Goal: Task Accomplishment & Management: Complete application form

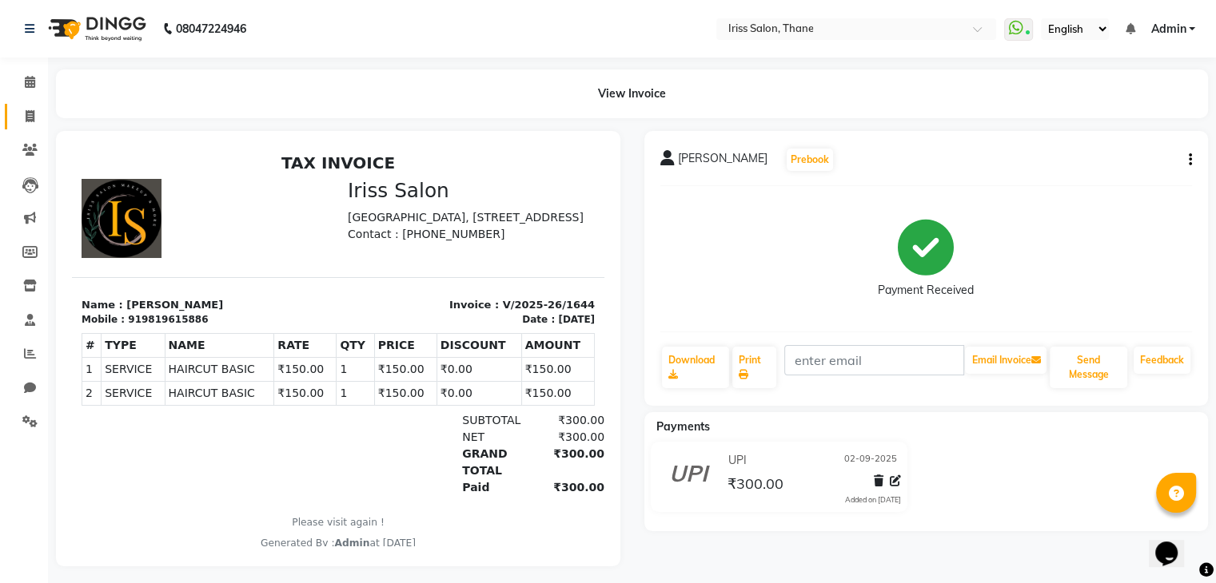
click at [26, 114] on icon at bounding box center [30, 116] width 9 height 12
select select "service"
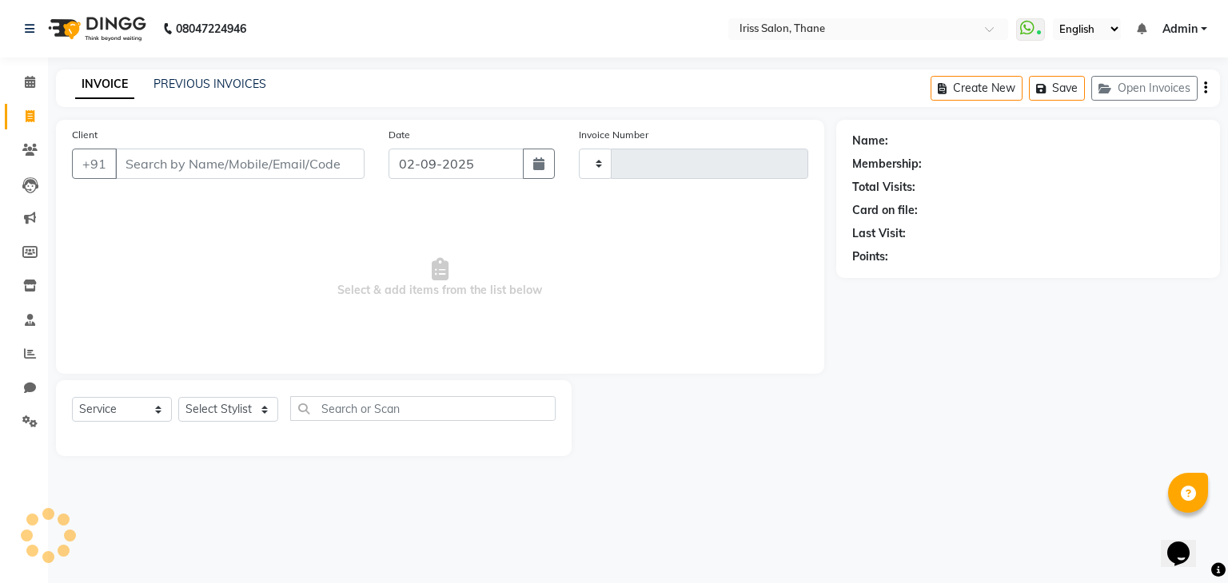
type input "1645"
select select "7676"
select select "product"
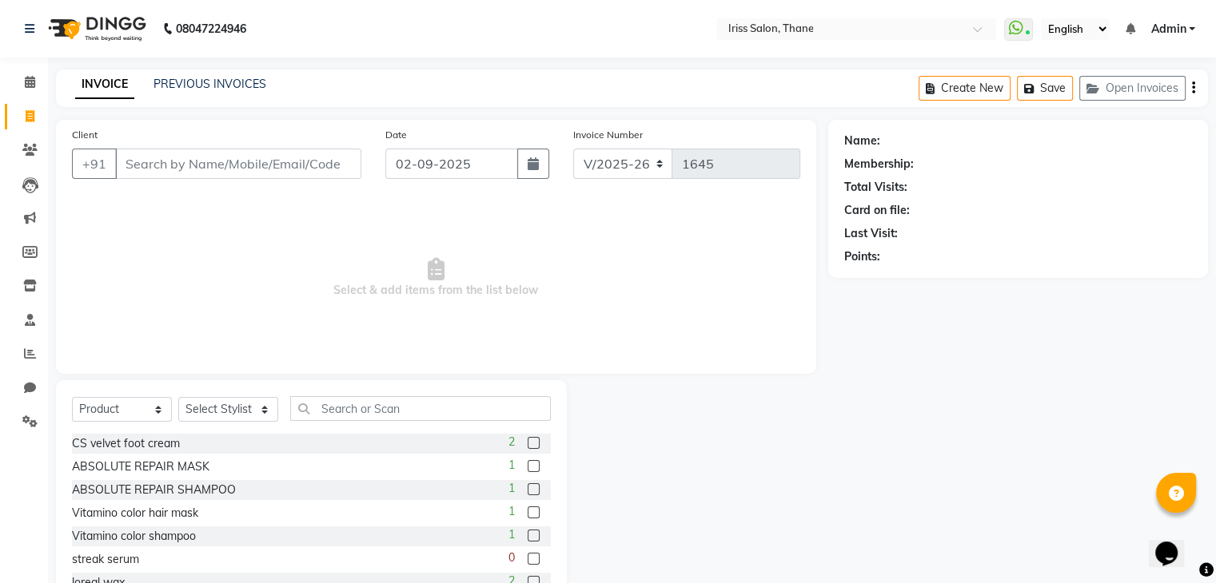
click at [124, 165] on input "Client" at bounding box center [238, 164] width 246 height 30
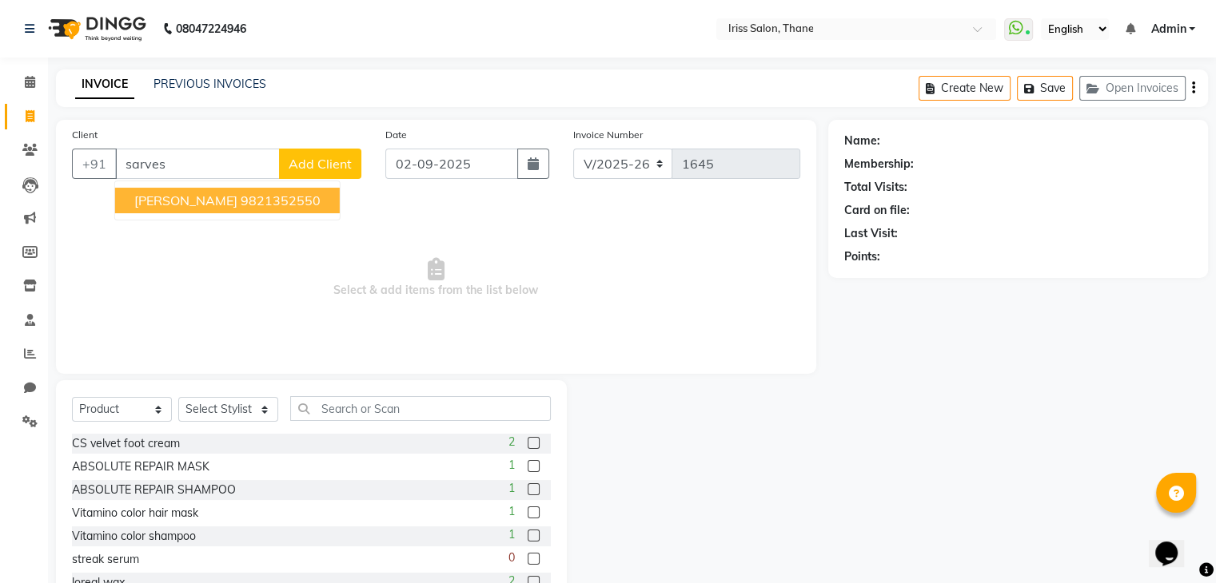
click at [248, 202] on ngb-highlight "9821352550" at bounding box center [281, 201] width 80 height 16
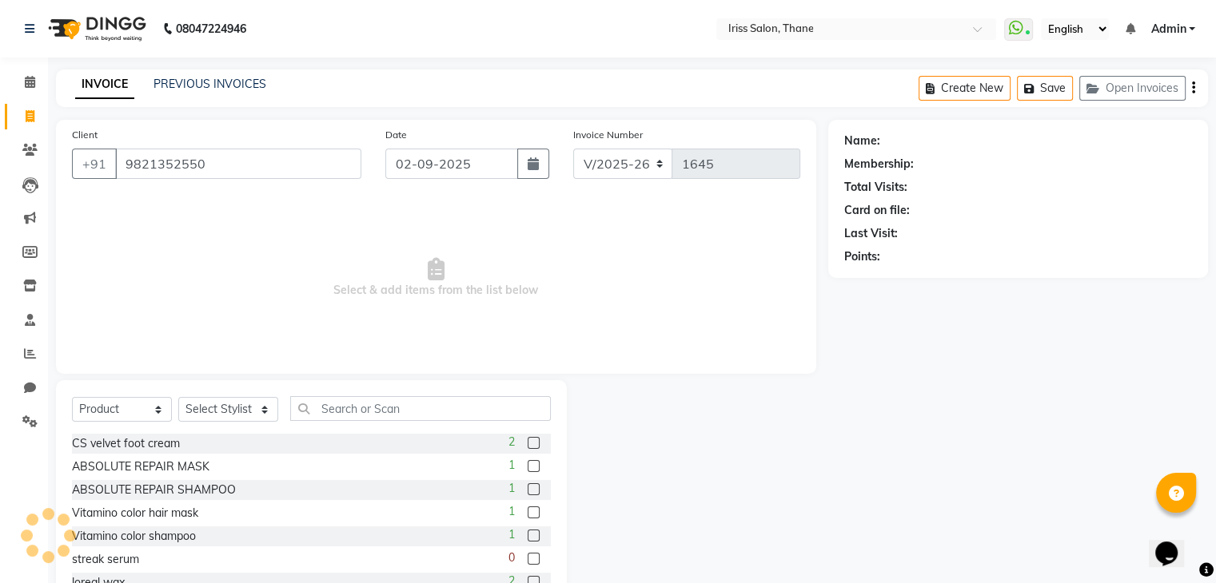
type input "9821352550"
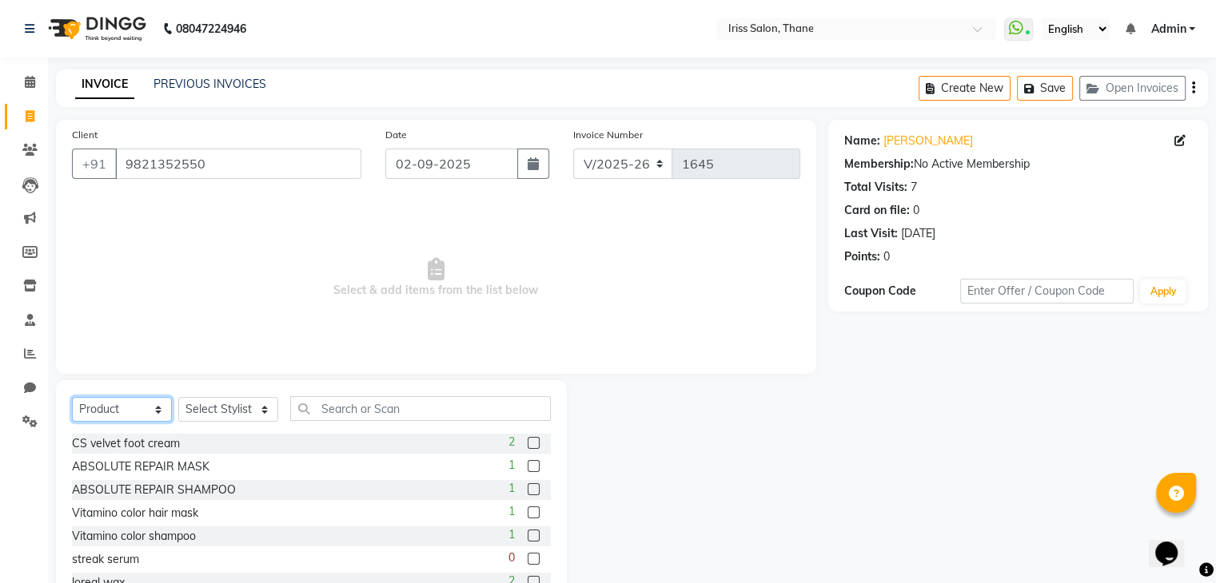
click at [160, 409] on select "Select Service Product Membership Package Voucher Prepaid Gift Card" at bounding box center [122, 409] width 100 height 25
select select "service"
click at [72, 398] on select "Select Service Product Membership Package Voucher Prepaid Gift Card" at bounding box center [122, 409] width 100 height 25
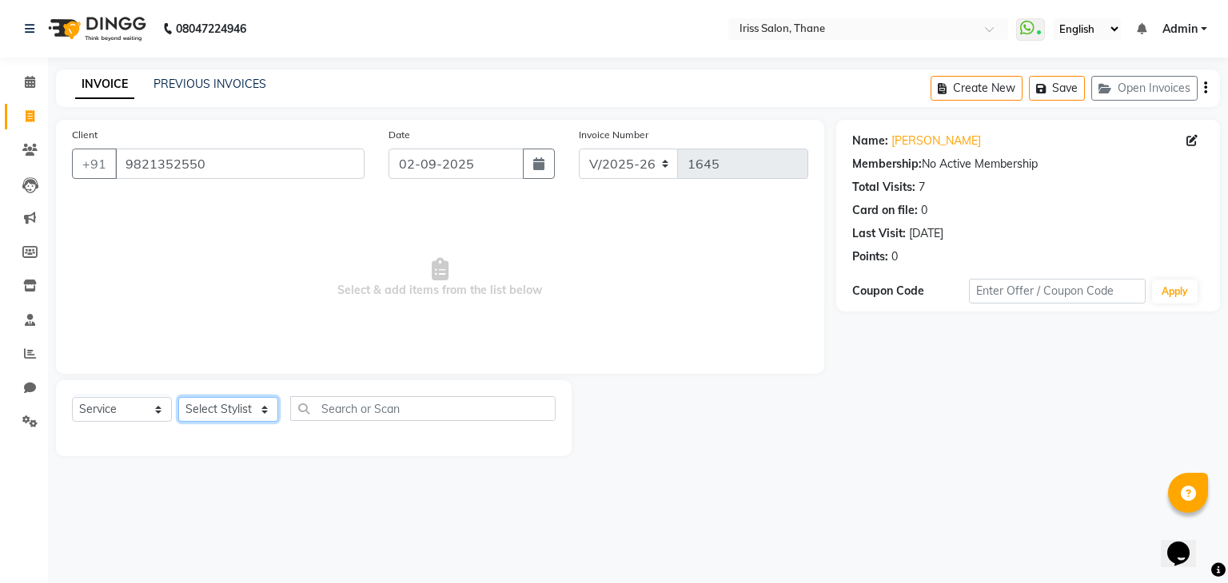
click at [267, 410] on select "Select Stylist Alzeem [PERSON_NAME] [PERSON_NAME] [PERSON_NAME] [PERSON_NAME] […" at bounding box center [228, 409] width 100 height 25
select select "87777"
click at [178, 398] on select "Select Stylist Alzeem [PERSON_NAME] [PERSON_NAME] [PERSON_NAME] [PERSON_NAME] […" at bounding box center [228, 409] width 100 height 25
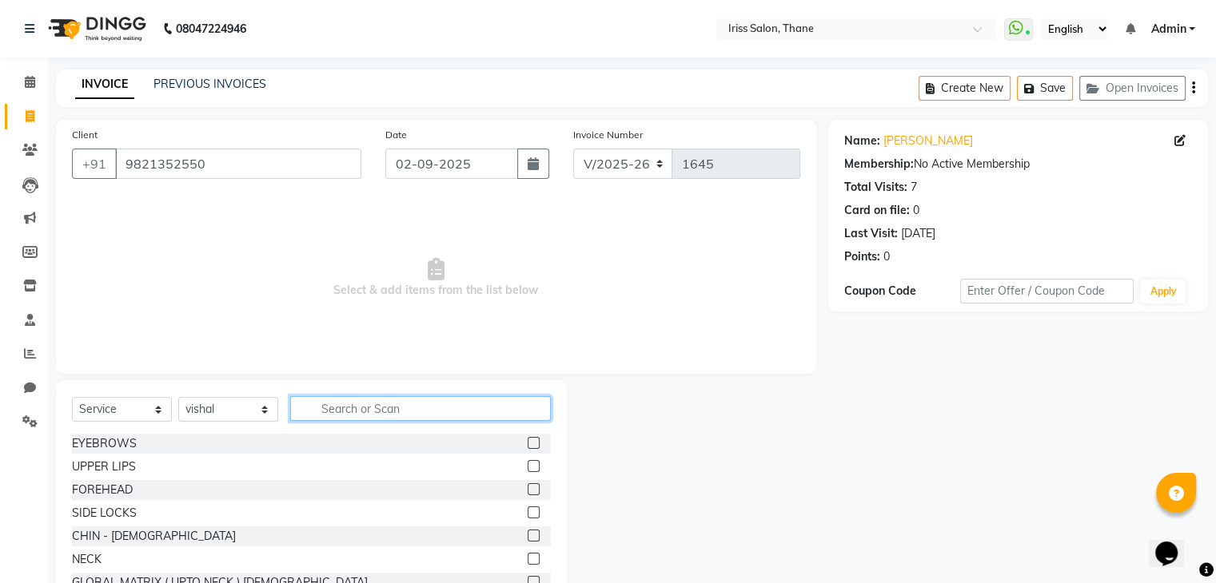
click at [316, 408] on input "text" at bounding box center [420, 408] width 261 height 25
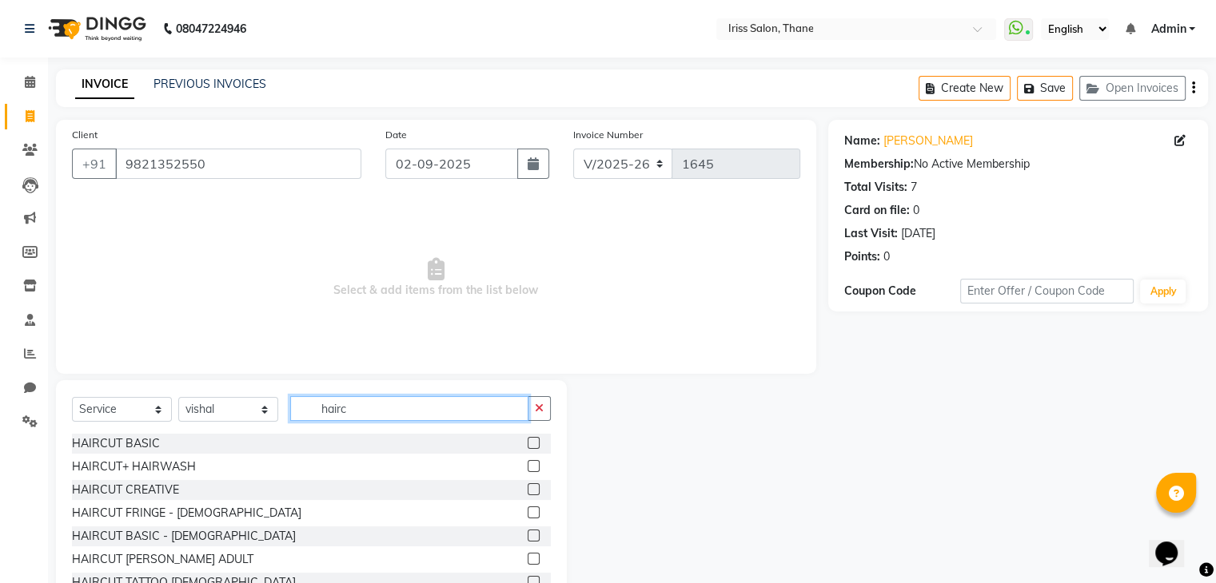
type input "hairc"
click at [527, 448] on label at bounding box center [533, 443] width 12 height 12
click at [527, 448] on input "checkbox" at bounding box center [532, 444] width 10 height 10
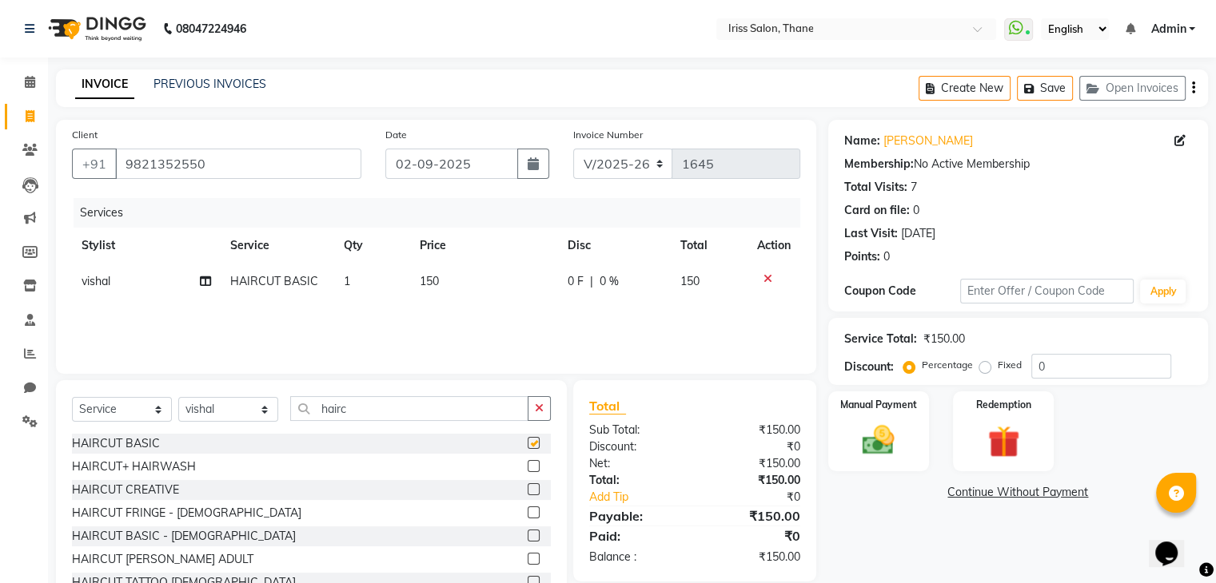
checkbox input "false"
click at [356, 405] on input "hairc" at bounding box center [409, 408] width 238 height 25
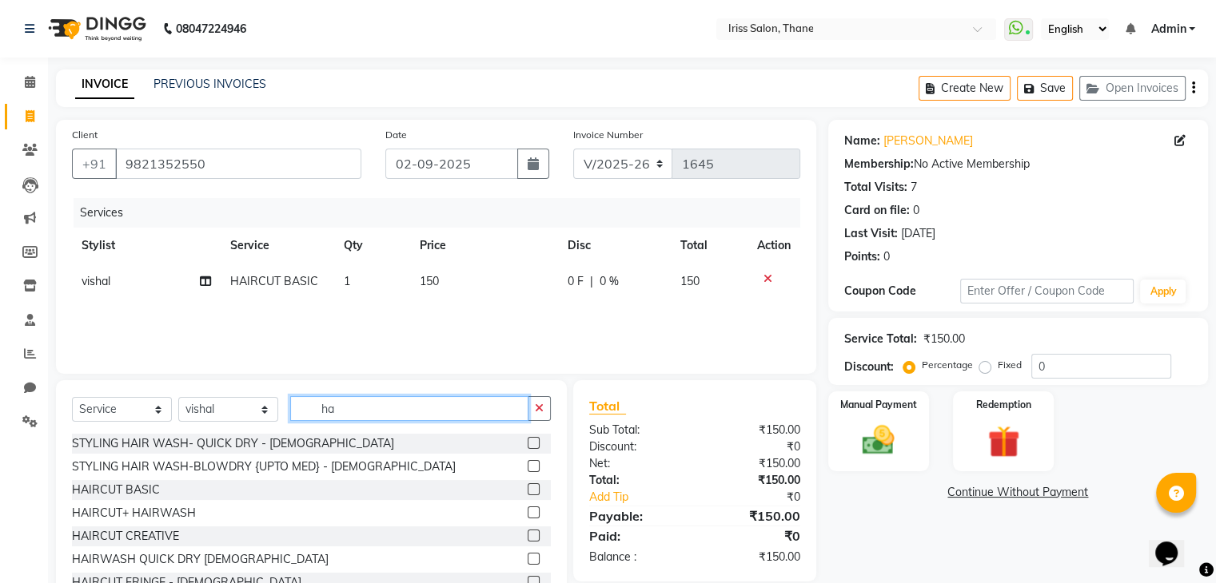
type input "h"
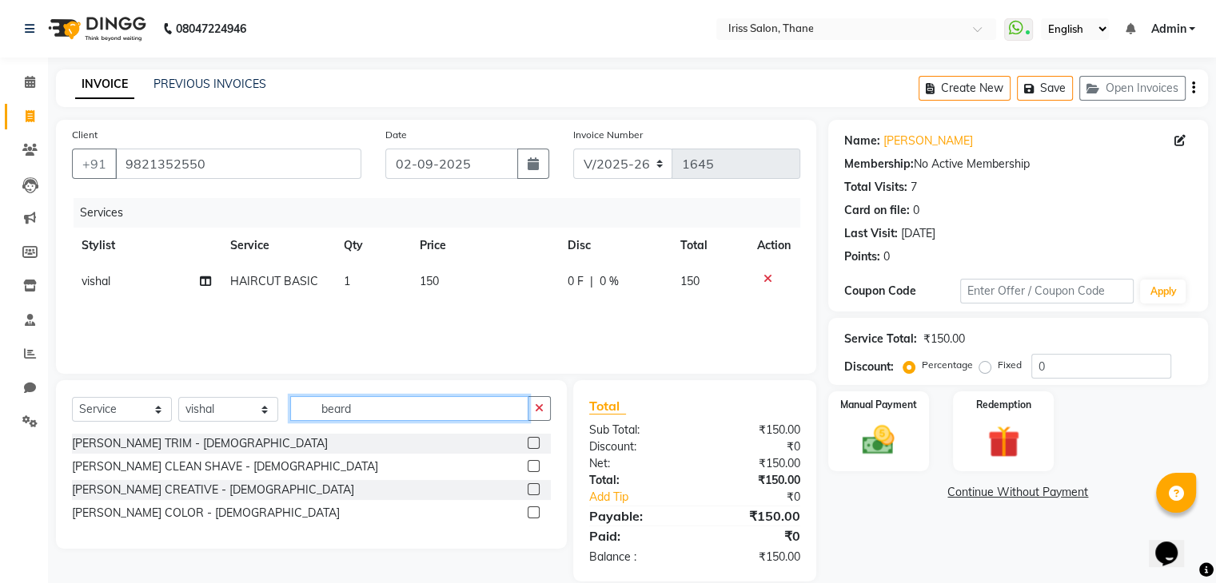
type input "beard"
click at [535, 445] on label at bounding box center [533, 443] width 12 height 12
click at [535, 445] on input "checkbox" at bounding box center [532, 444] width 10 height 10
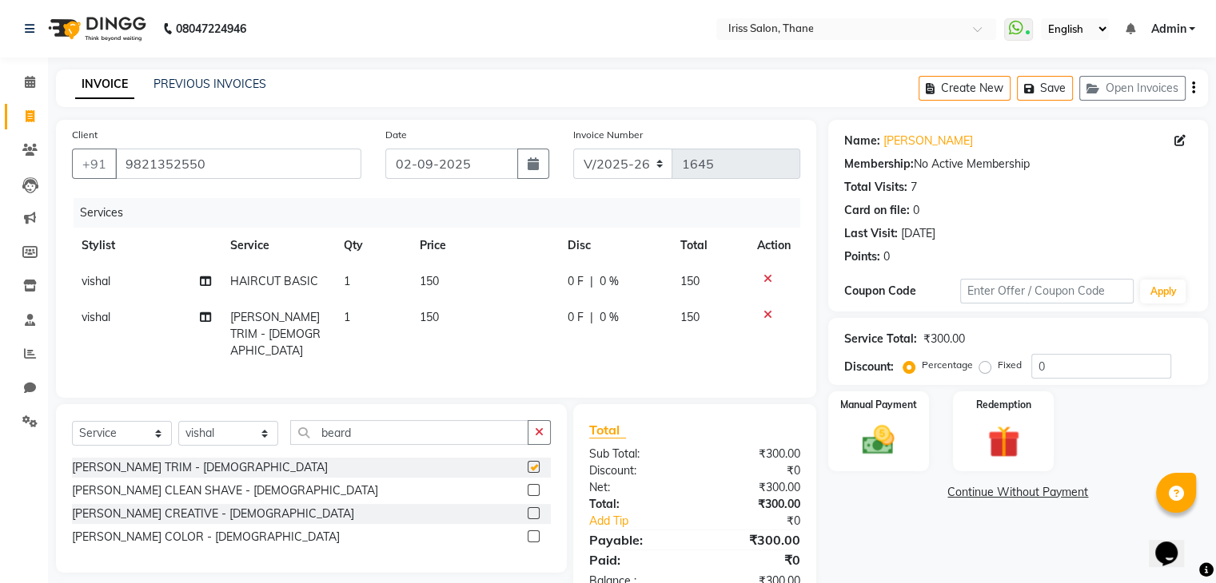
checkbox input "false"
click at [874, 445] on img at bounding box center [878, 441] width 54 height 38
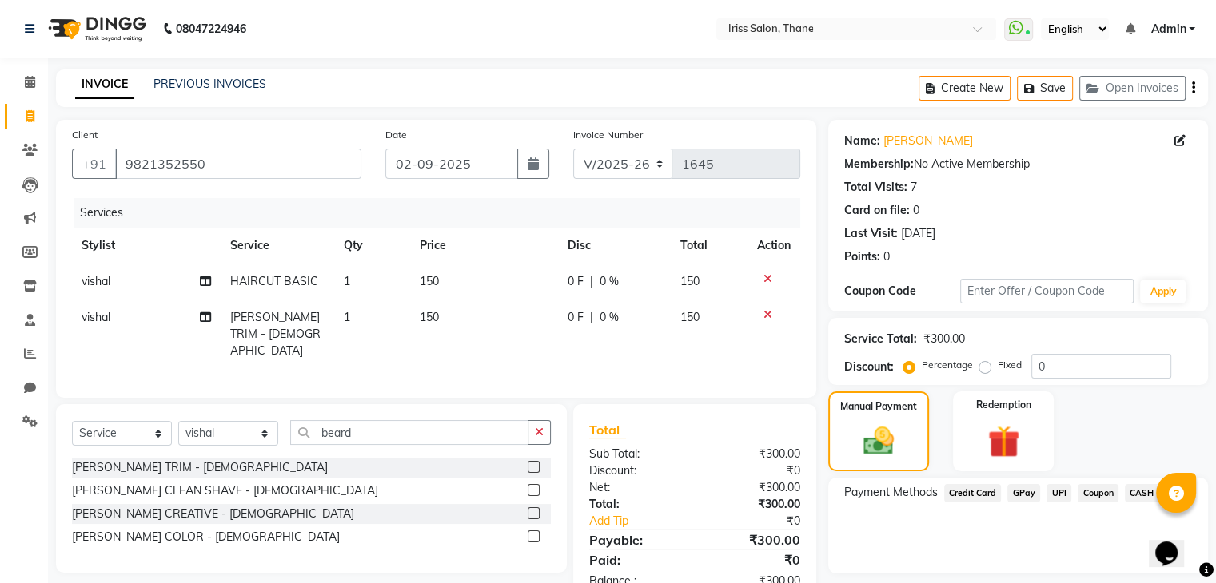
click at [1053, 492] on span "UPI" at bounding box center [1058, 493] width 25 height 18
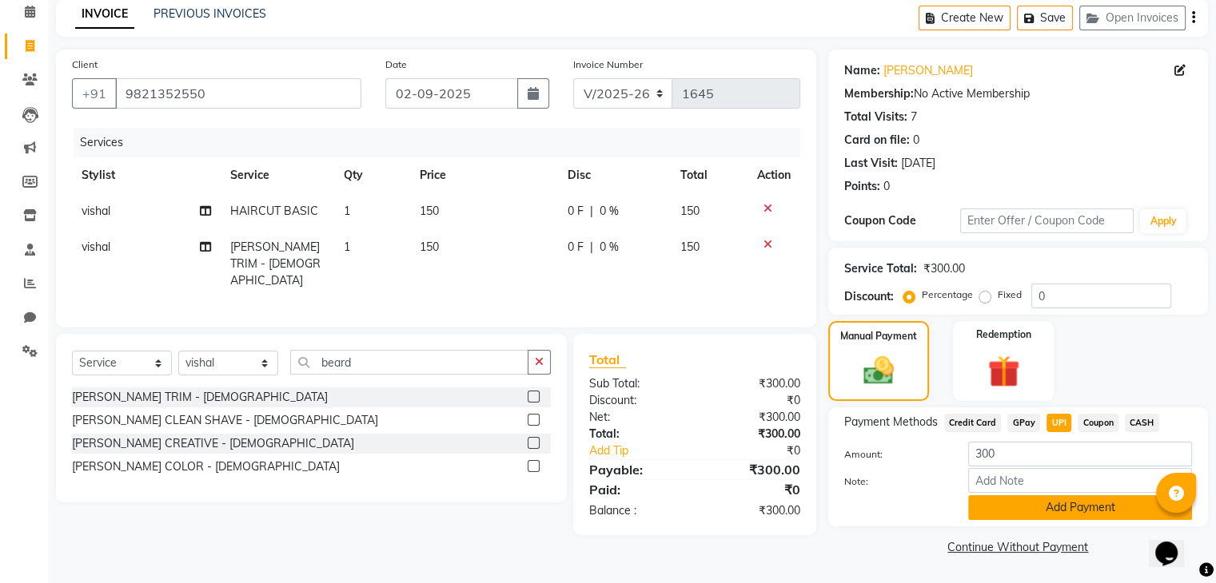
click at [1074, 508] on button "Add Payment" at bounding box center [1080, 508] width 224 height 25
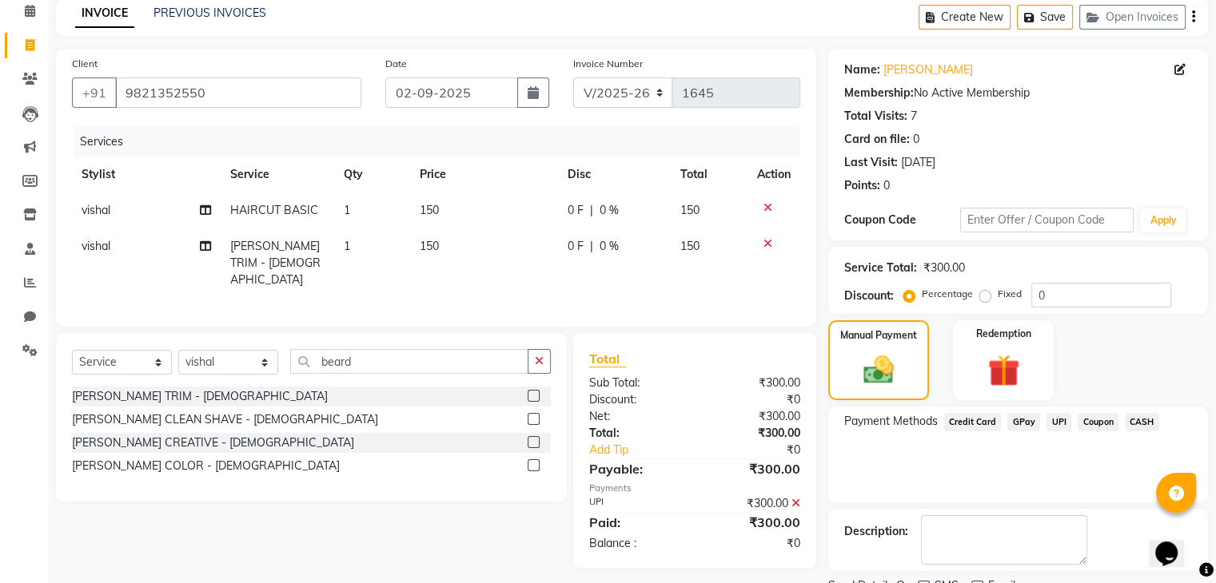
scroll to position [137, 0]
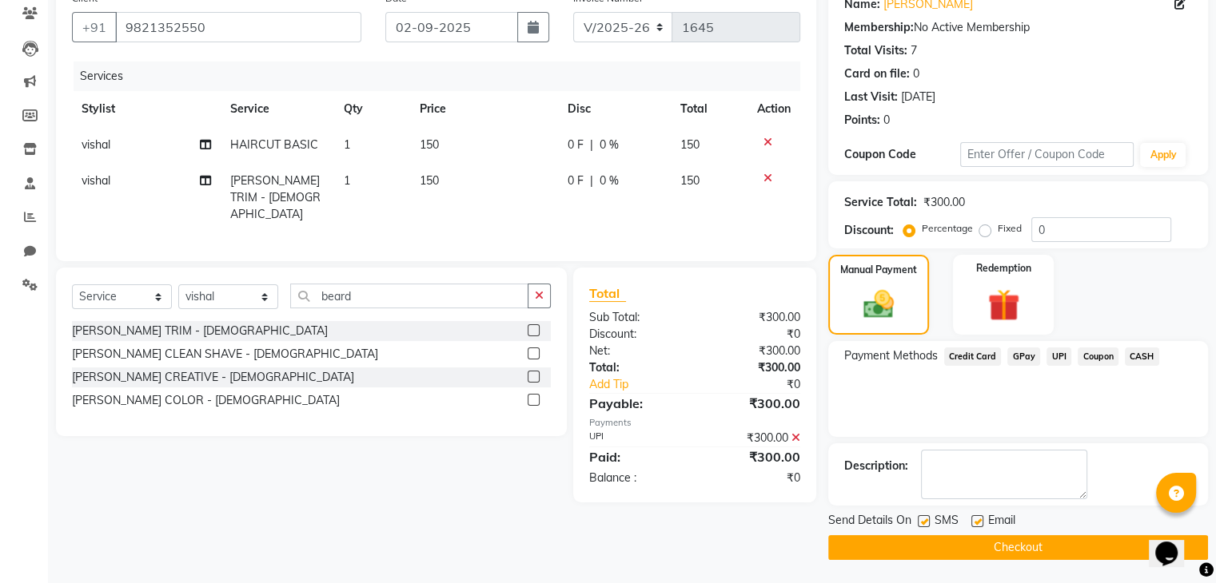
click at [1026, 548] on button "Checkout" at bounding box center [1018, 547] width 380 height 25
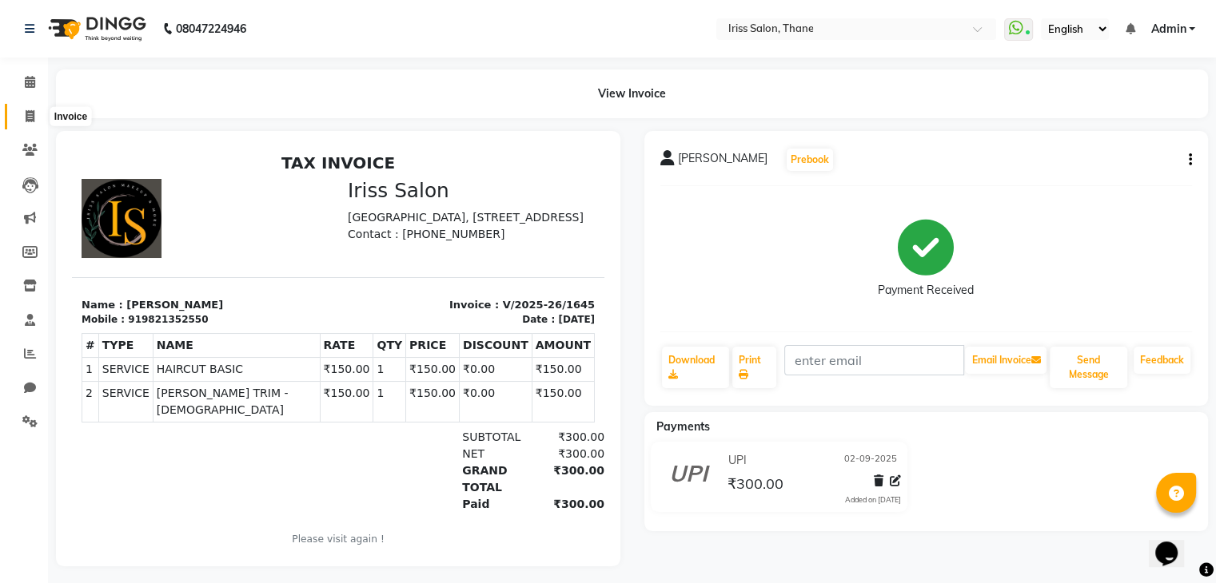
click at [26, 117] on icon at bounding box center [30, 116] width 9 height 12
select select "service"
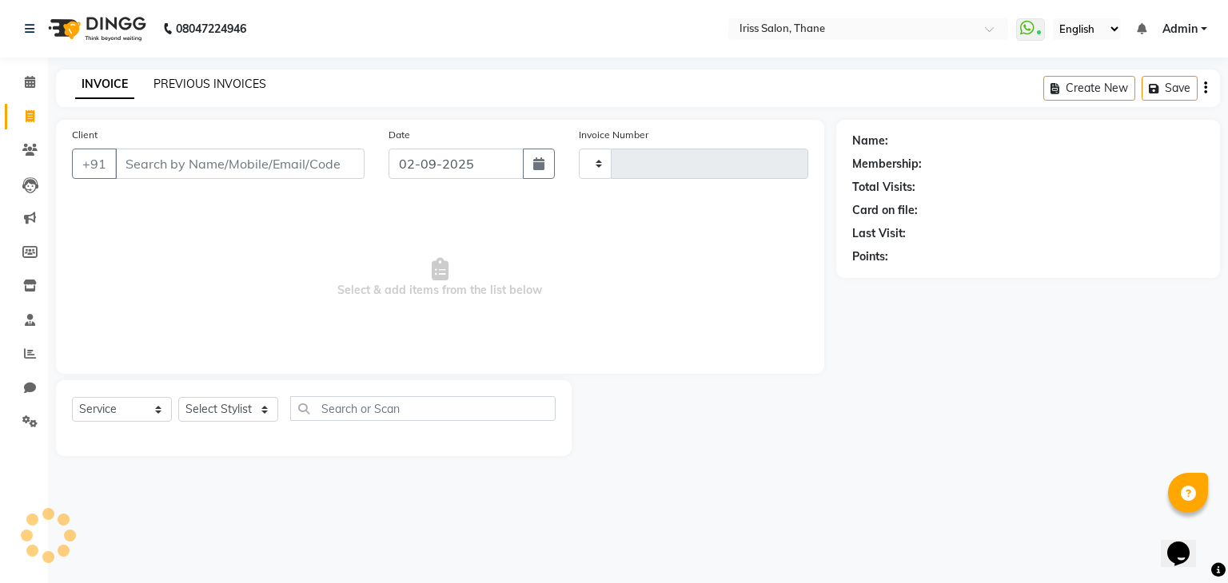
type input "1646"
select select "7676"
click at [187, 83] on link "PREVIOUS INVOICES" at bounding box center [209, 84] width 113 height 14
